Goal: Information Seeking & Learning: Learn about a topic

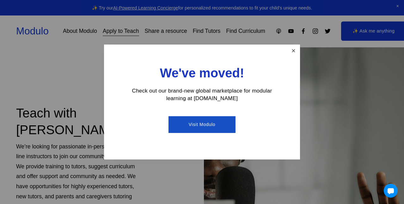
click at [292, 53] on link "Close" at bounding box center [293, 51] width 11 height 11
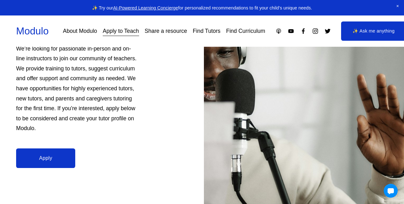
scroll to position [97, 0]
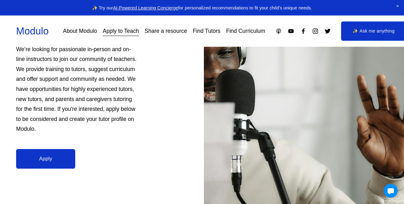
click at [32, 159] on link "Apply" at bounding box center [45, 159] width 59 height 20
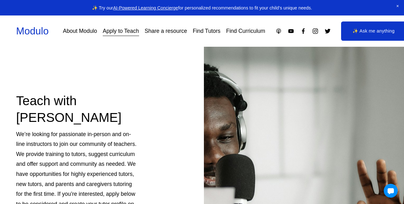
scroll to position [0, 0]
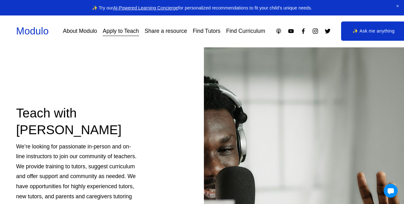
click at [84, 31] on link "About Modulo" at bounding box center [80, 31] width 34 height 11
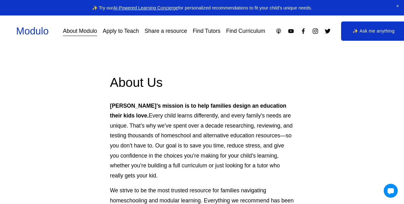
click at [234, 31] on link "Find Curriculum" at bounding box center [245, 31] width 39 height 11
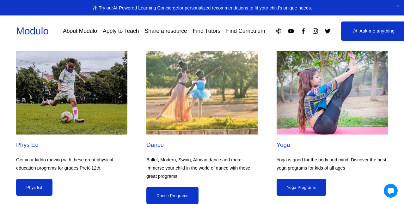
scroll to position [1650, 0]
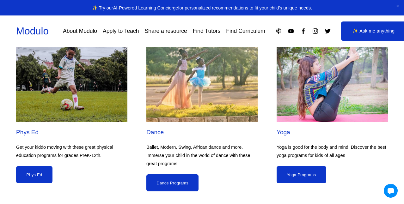
click at [192, 177] on link "Dance Programs" at bounding box center [172, 182] width 52 height 17
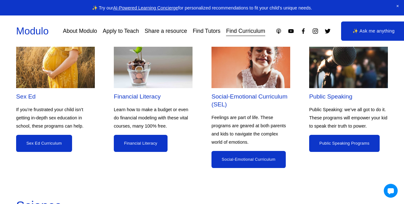
scroll to position [1884, 0]
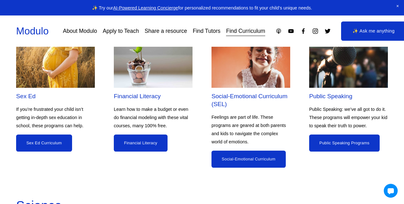
click at [63, 135] on link "Sex Ed Curriculum" at bounding box center [44, 143] width 56 height 17
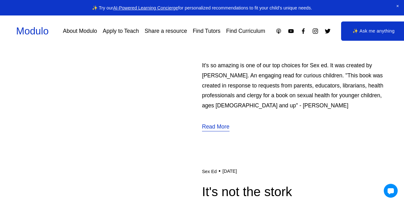
scroll to position [231, 0]
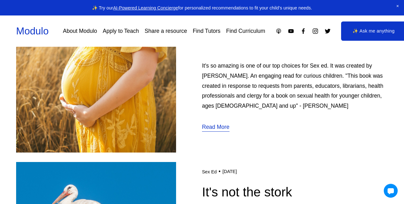
click at [218, 128] on link "Read More" at bounding box center [215, 127] width 27 height 10
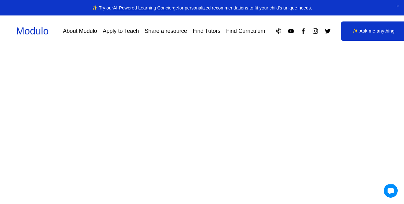
scroll to position [680, 0]
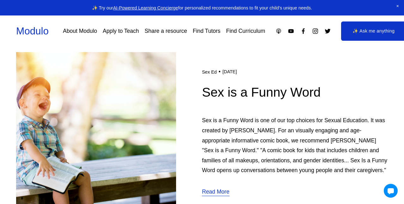
click at [208, 191] on link "Read More" at bounding box center [215, 192] width 27 height 10
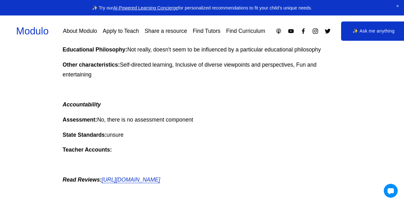
scroll to position [544, 0]
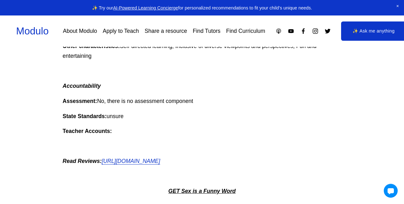
click at [140, 158] on em "https://amzn.to/3Q1Ezfk" at bounding box center [131, 161] width 58 height 6
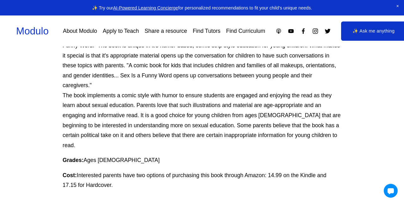
scroll to position [0, 0]
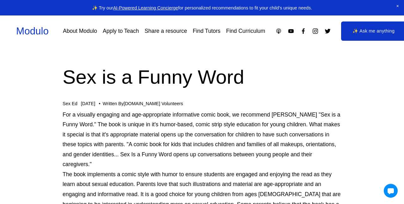
click at [241, 30] on link "Find Curriculum" at bounding box center [245, 31] width 39 height 11
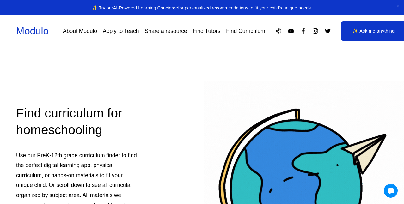
click at [74, 33] on link "About Modulo" at bounding box center [80, 31] width 34 height 11
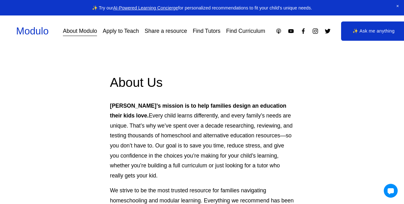
click at [370, 36] on link "✨ Ask me anything" at bounding box center [373, 30] width 65 height 19
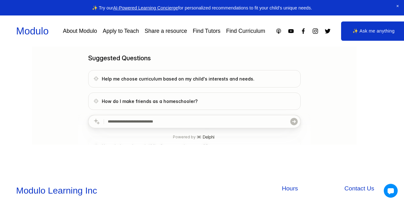
scroll to position [1, 0]
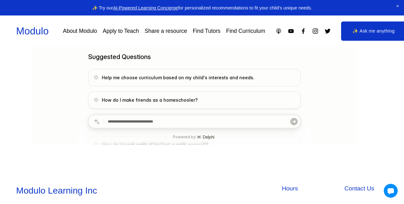
click at [190, 104] on link "How do I make friends as a homeschooler?" at bounding box center [194, 99] width 212 height 17
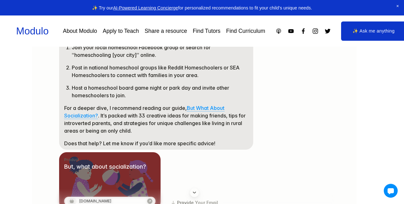
scroll to position [0, 0]
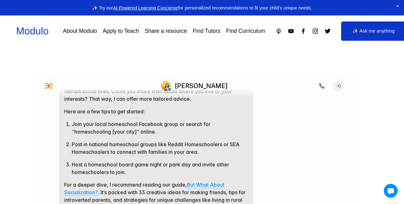
click at [398, 7] on span "Close Announcement" at bounding box center [397, 6] width 13 height 13
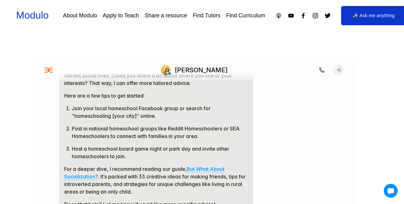
click at [204, 16] on link "Find Tutors" at bounding box center [207, 15] width 28 height 11
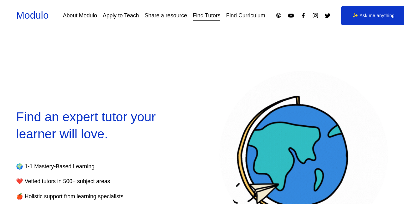
select select "**"
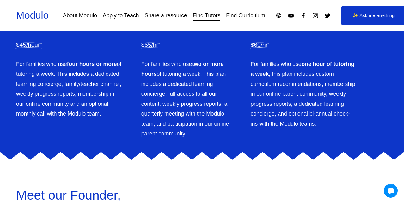
scroll to position [1286, 0]
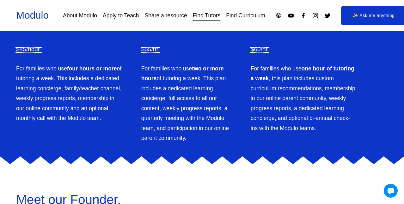
click at [237, 16] on link "Find Curriculum" at bounding box center [245, 15] width 39 height 11
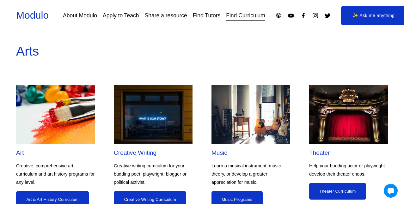
scroll to position [719, 0]
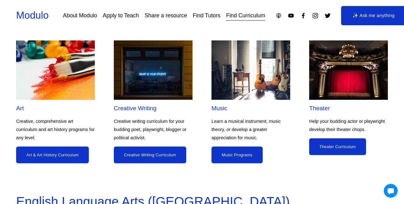
click at [166, 157] on link "Creative Writing Curriculum" at bounding box center [150, 155] width 72 height 17
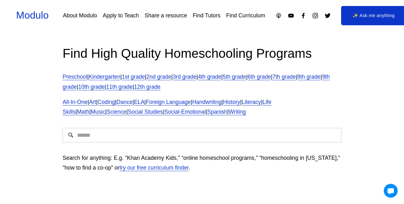
click at [181, 18] on link "Share a resource" at bounding box center [165, 15] width 42 height 11
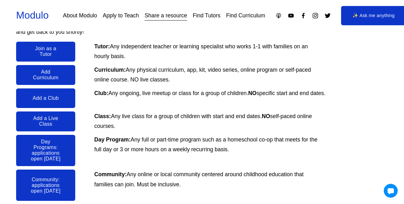
scroll to position [106, 0]
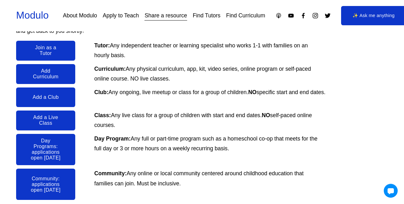
click at [67, 149] on link "Day Programs: applications open June 11" at bounding box center [45, 149] width 59 height 31
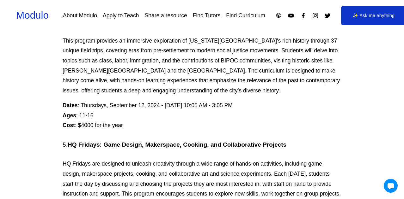
scroll to position [2464, 0]
